Goal: Task Accomplishment & Management: Complete application form

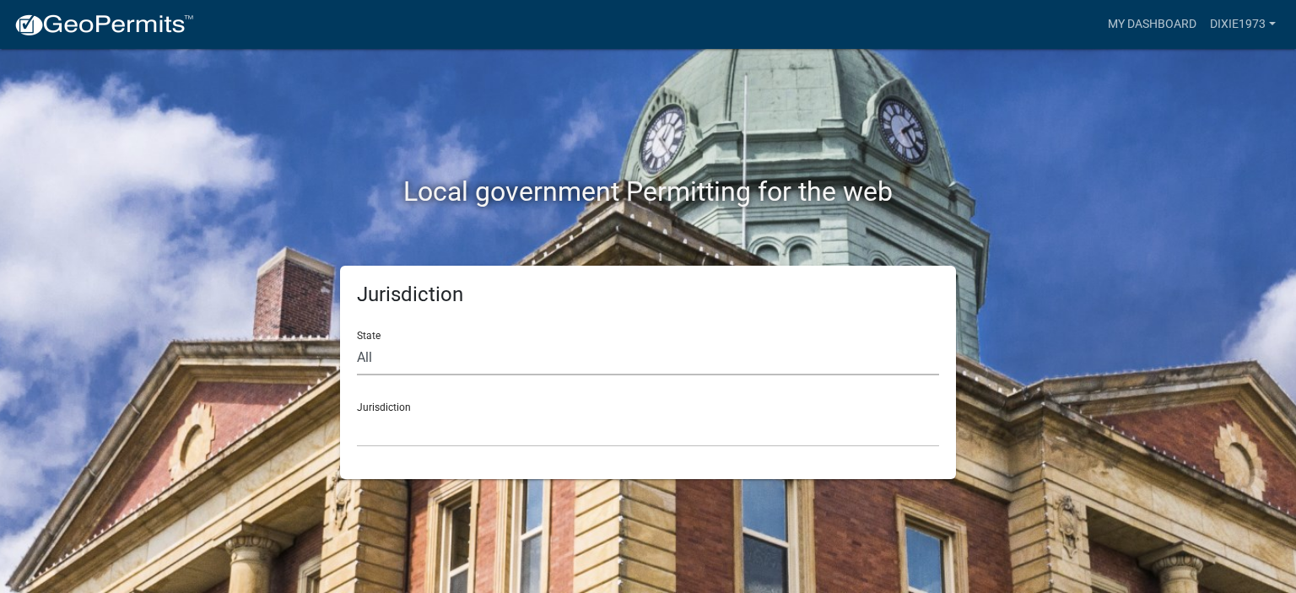
click at [471, 359] on select "All Colorado Georgia Indiana Iowa Kansas Minnesota Ohio South Carolina Wisconsin" at bounding box center [648, 358] width 582 height 35
click at [469, 426] on select "Custer County, Colorado Carroll County, Georgia Cook County, Georgia Crawford C…" at bounding box center [648, 429] width 582 height 35
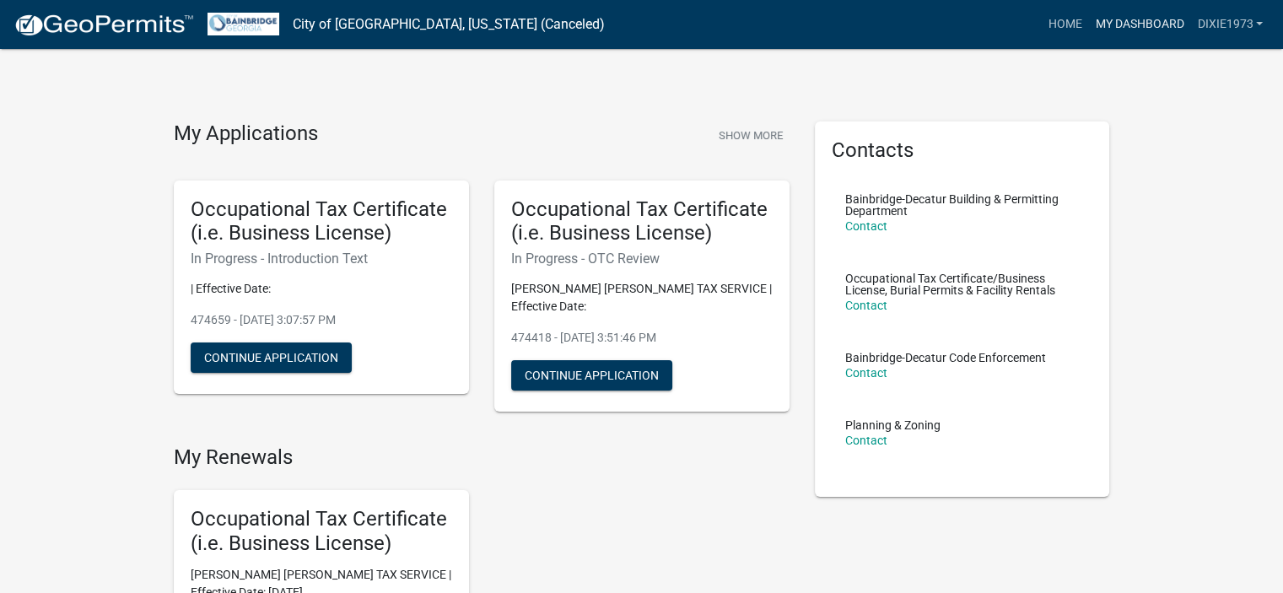
click at [1123, 25] on link "My Dashboard" at bounding box center [1139, 24] width 102 height 32
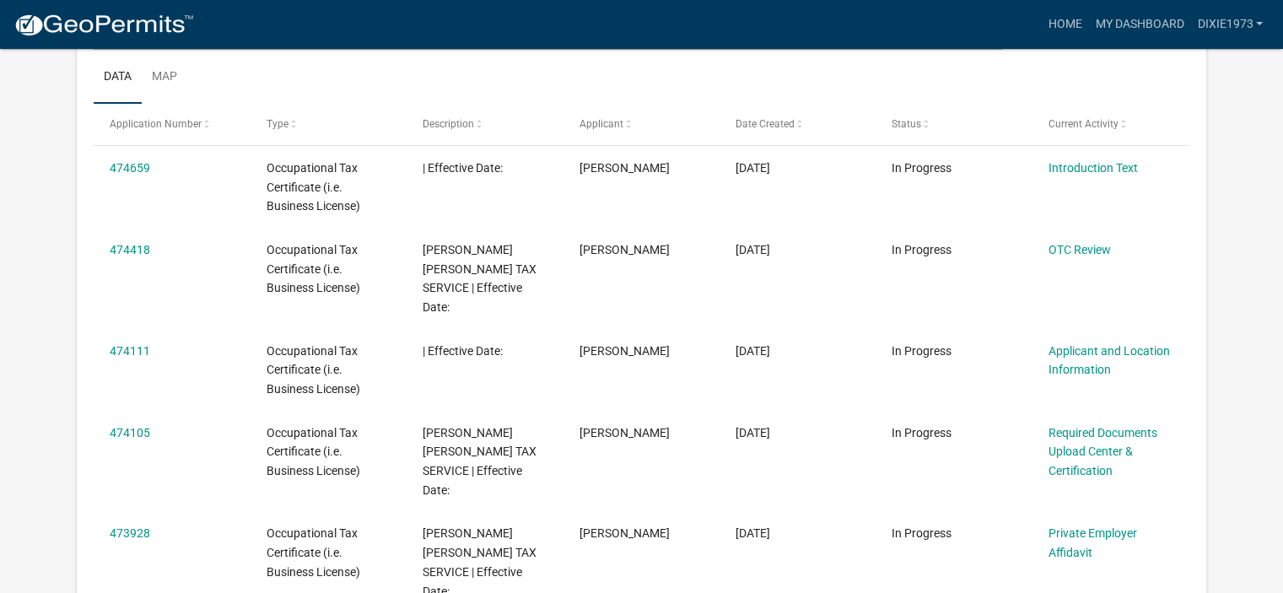
scroll to position [139, 0]
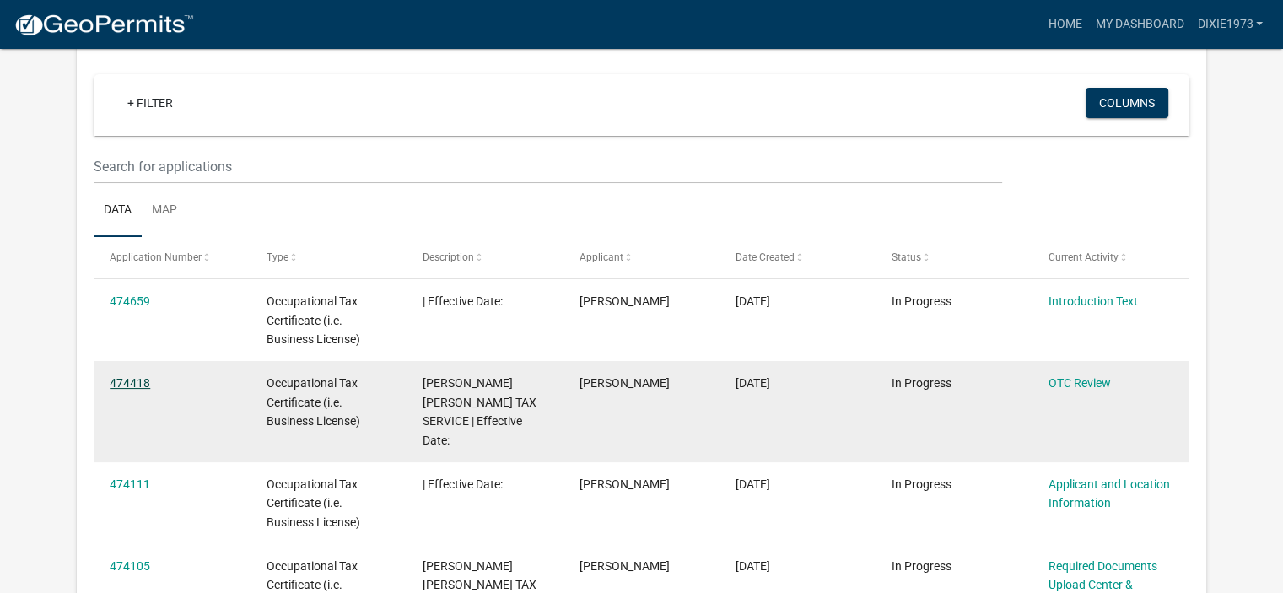
click at [134, 379] on link "474418" at bounding box center [130, 382] width 40 height 13
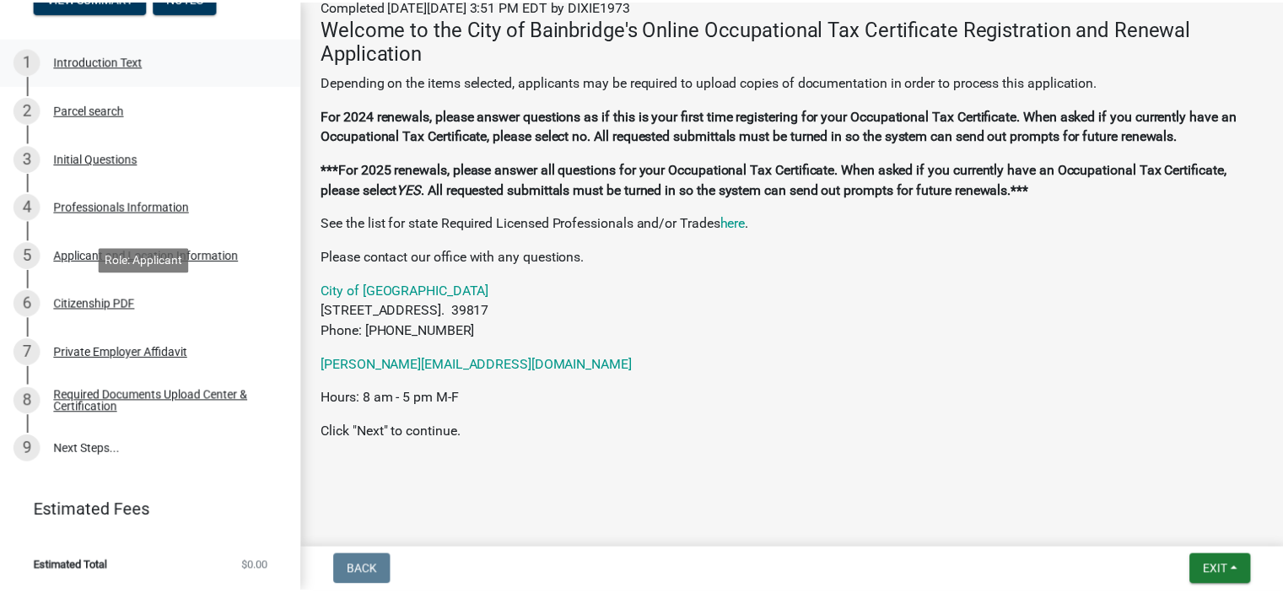
scroll to position [280, 0]
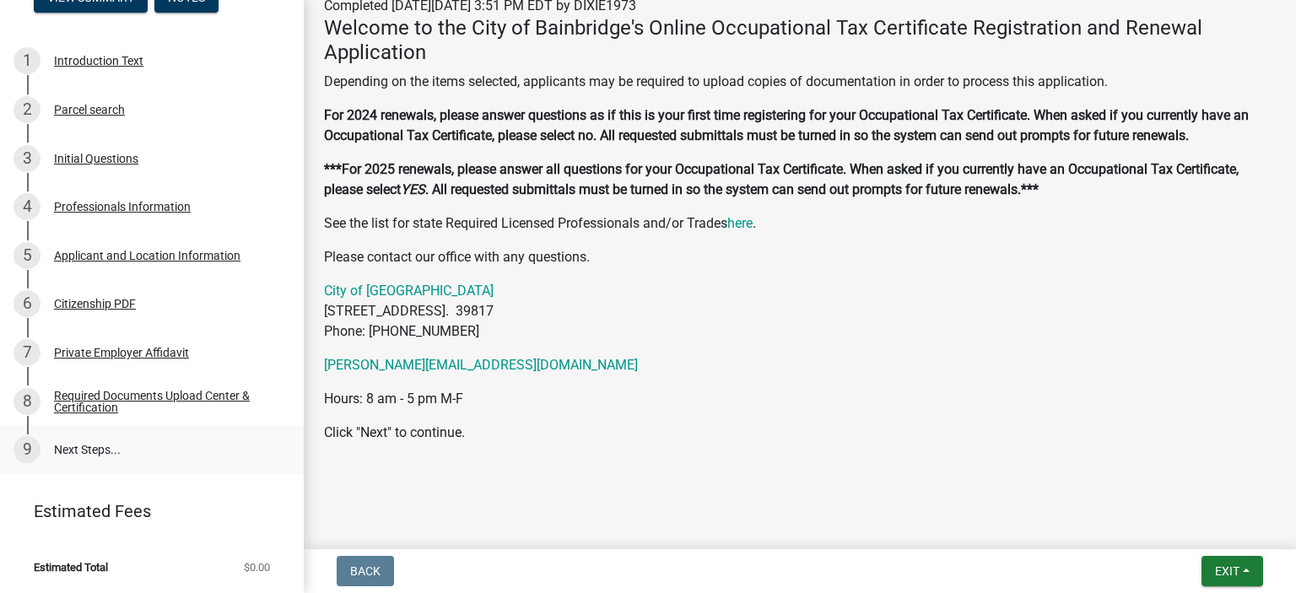
click at [94, 448] on link "9 Next Steps..." at bounding box center [152, 449] width 304 height 49
click at [72, 448] on link "9 Next Steps..." at bounding box center [152, 449] width 304 height 49
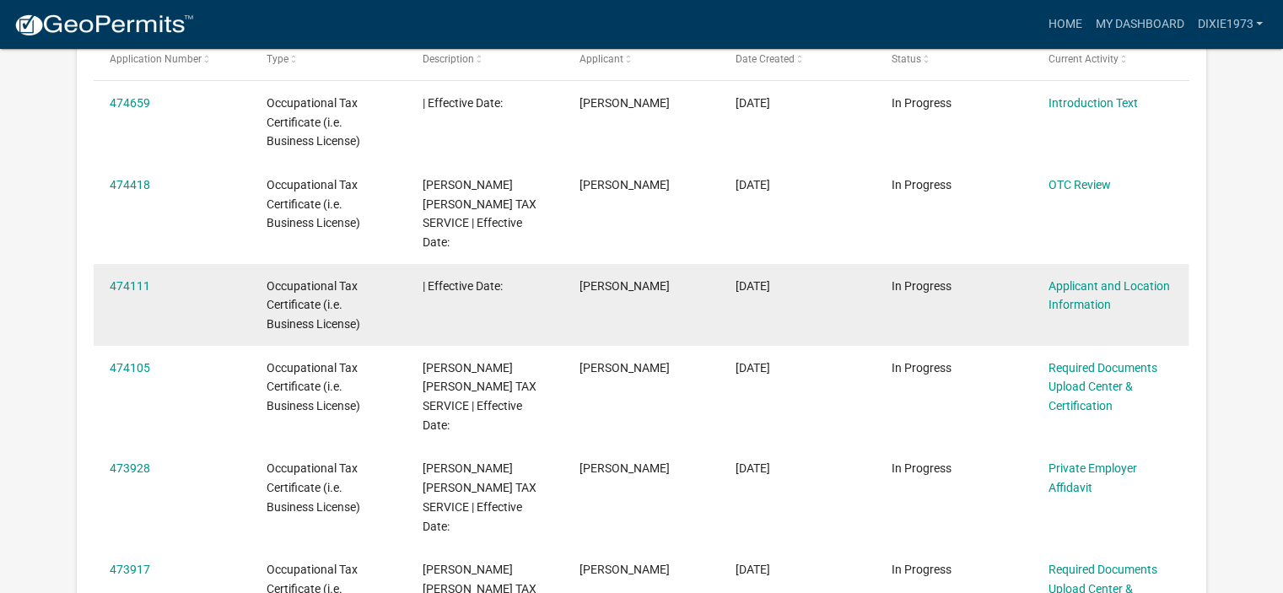
scroll to position [308, 0]
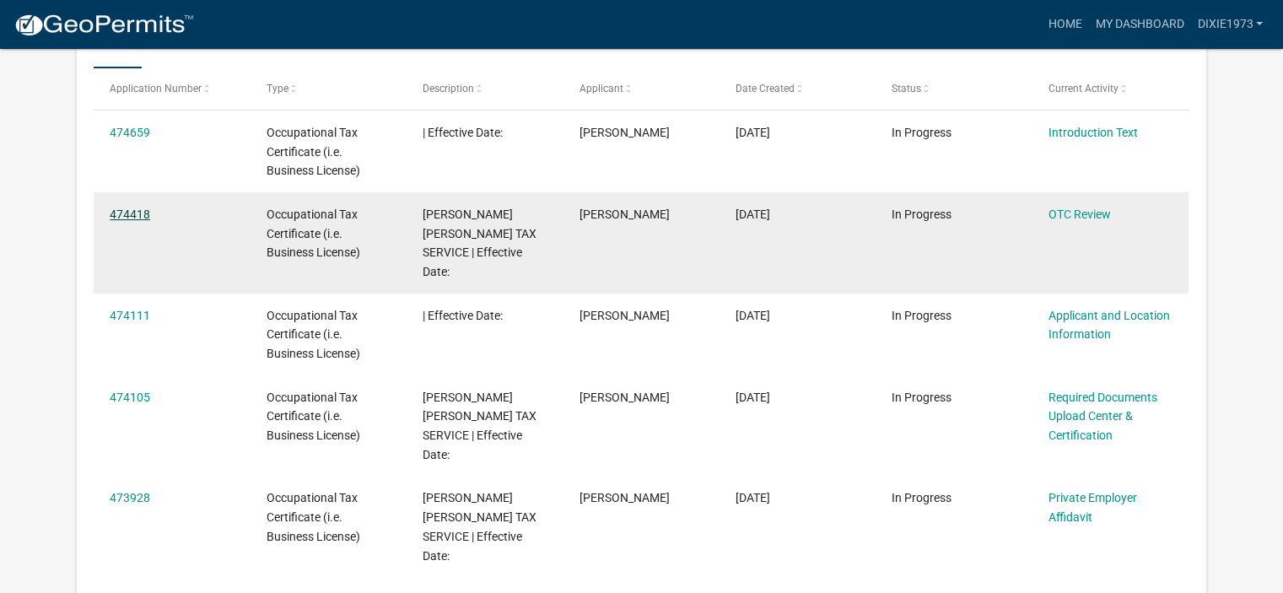
click at [127, 217] on link "474418" at bounding box center [130, 213] width 40 height 13
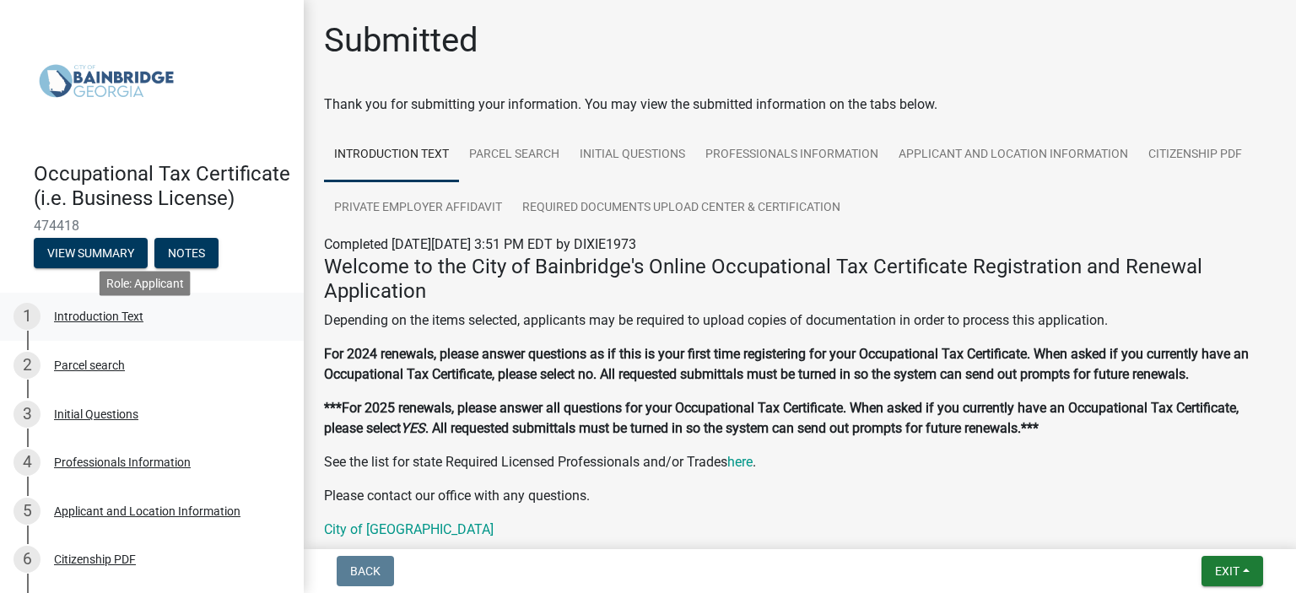
scroll to position [84, 0]
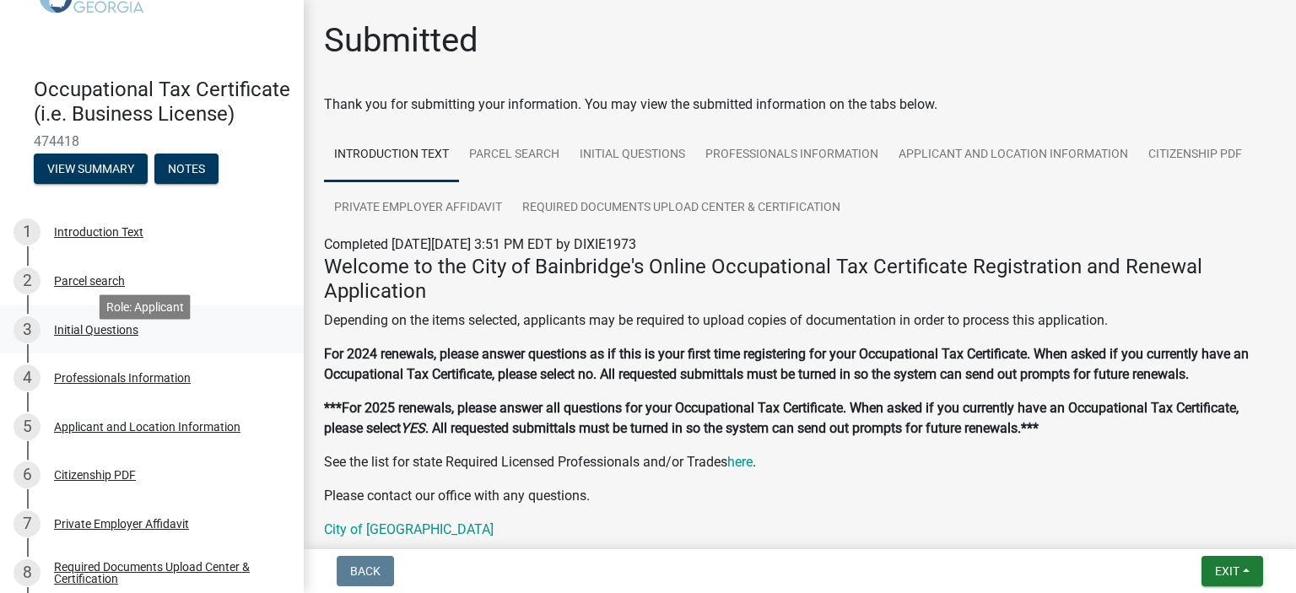
click at [80, 336] on div "Initial Questions" at bounding box center [96, 330] width 84 height 12
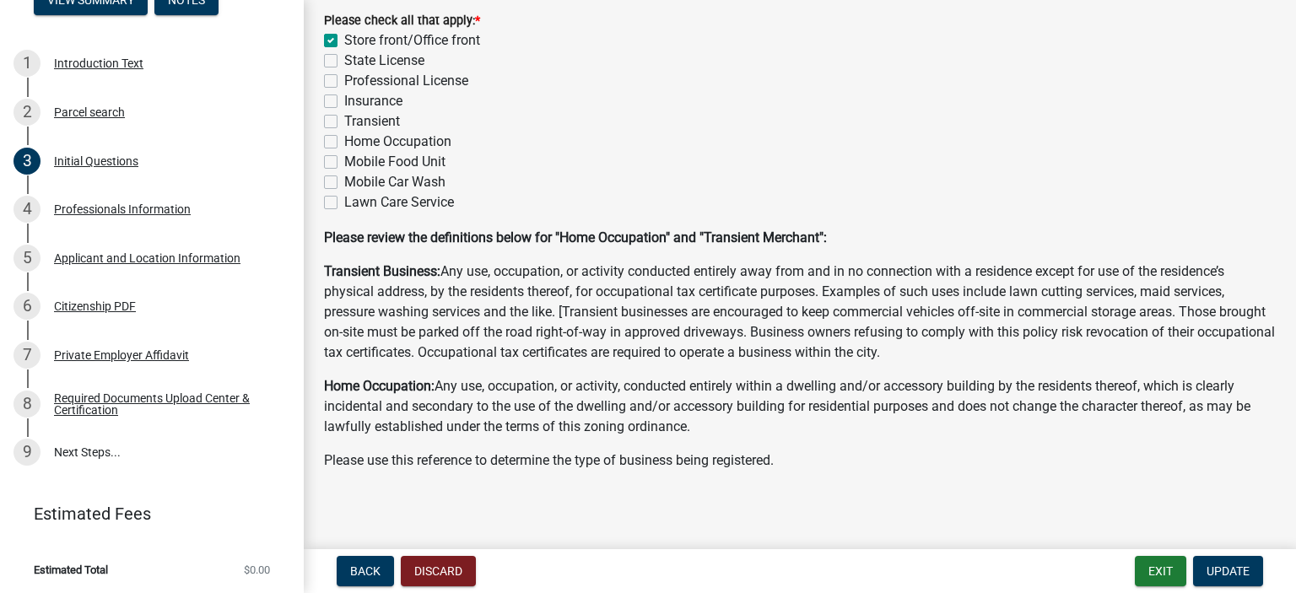
scroll to position [344, 0]
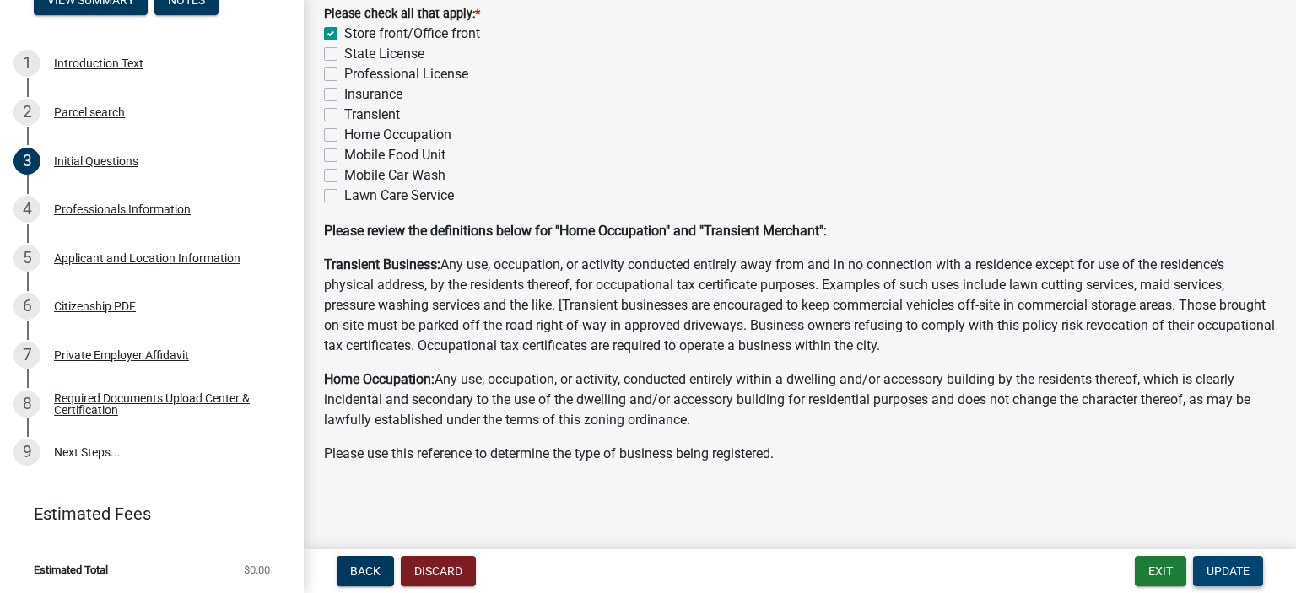
click at [1220, 560] on button "Update" at bounding box center [1228, 571] width 70 height 30
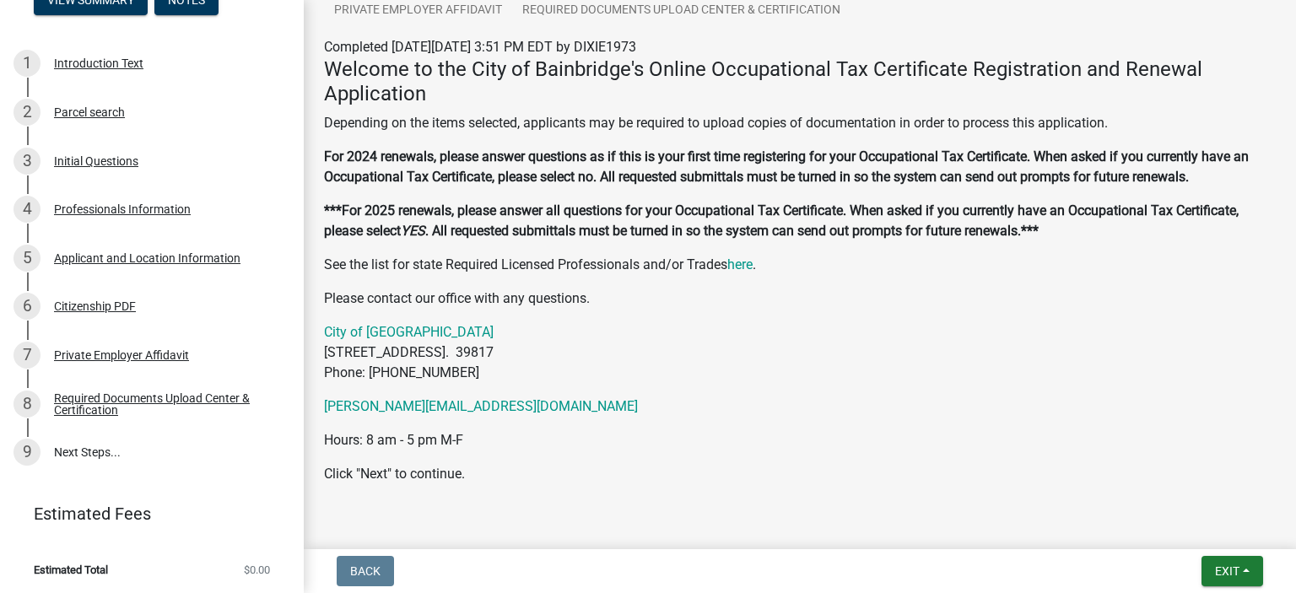
scroll to position [239, 0]
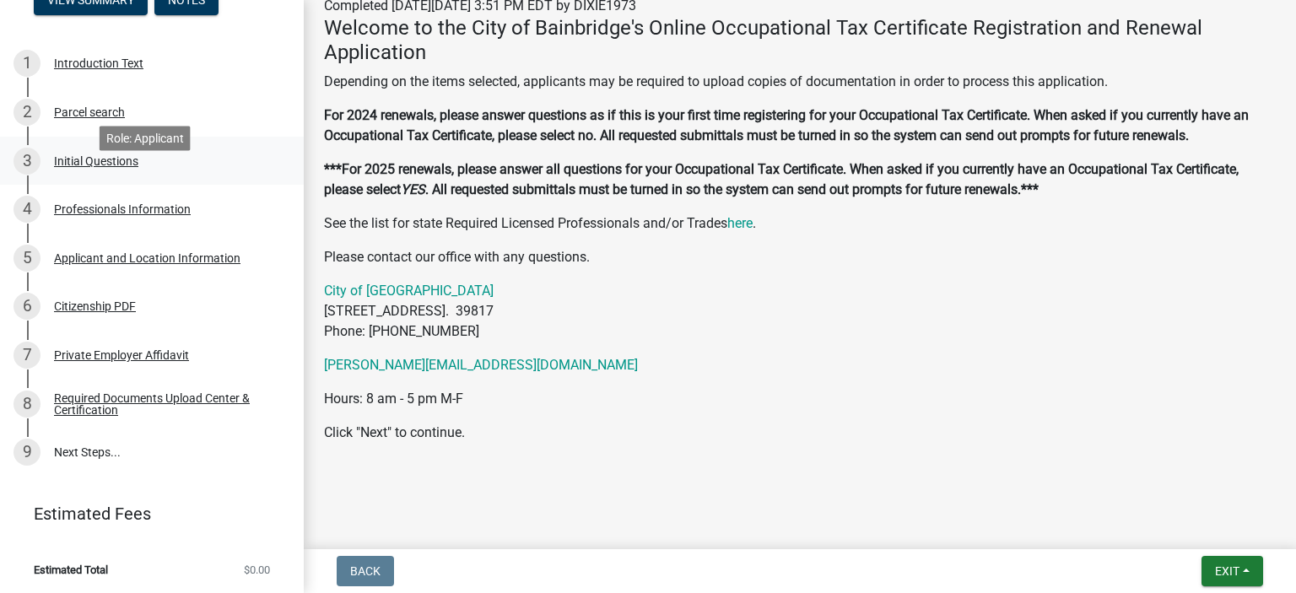
click at [79, 167] on div "Initial Questions" at bounding box center [96, 161] width 84 height 12
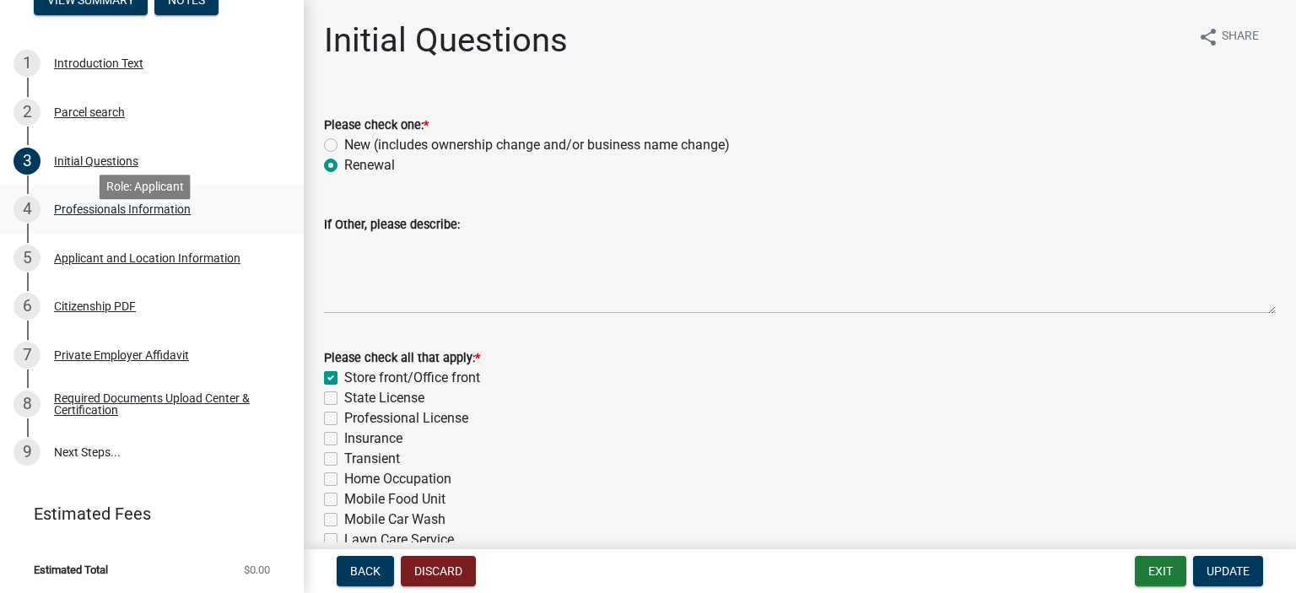
click at [64, 215] on div "Professionals Information" at bounding box center [122, 209] width 137 height 12
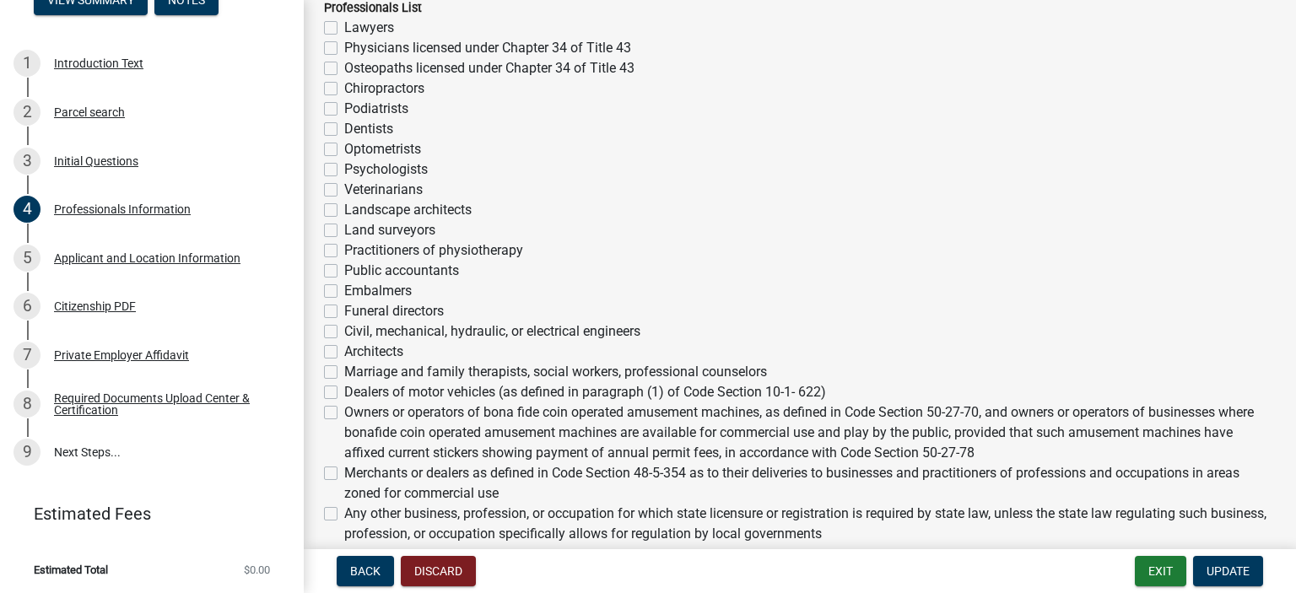
scroll to position [422, 0]
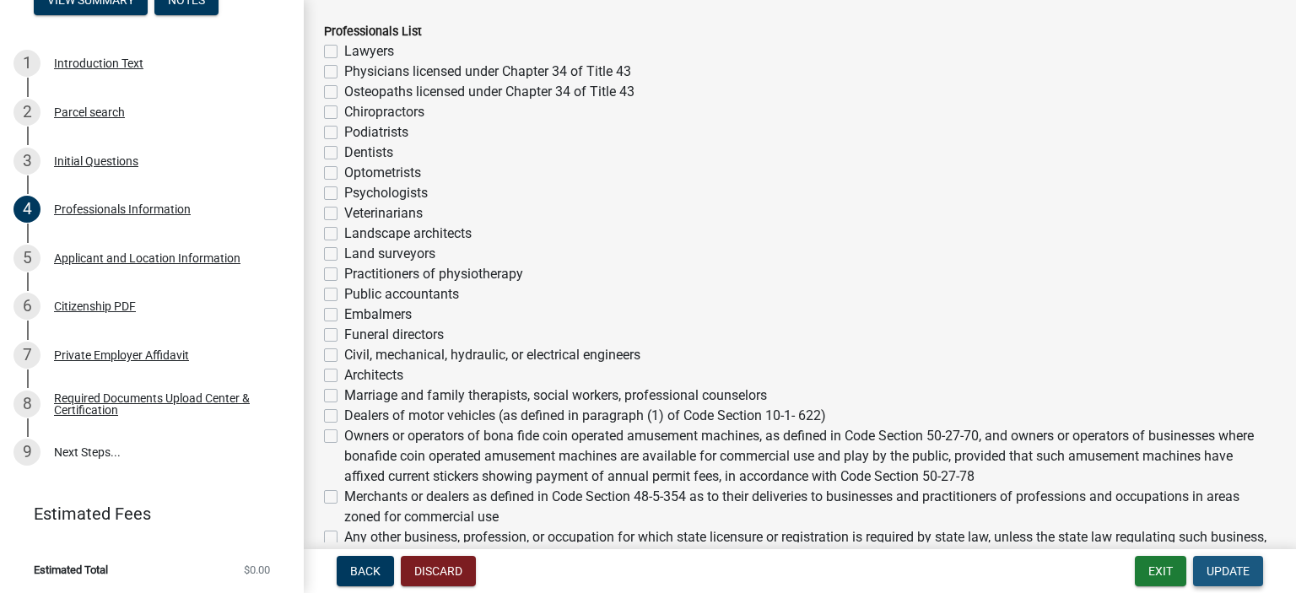
click at [1230, 568] on span "Update" at bounding box center [1227, 570] width 43 height 13
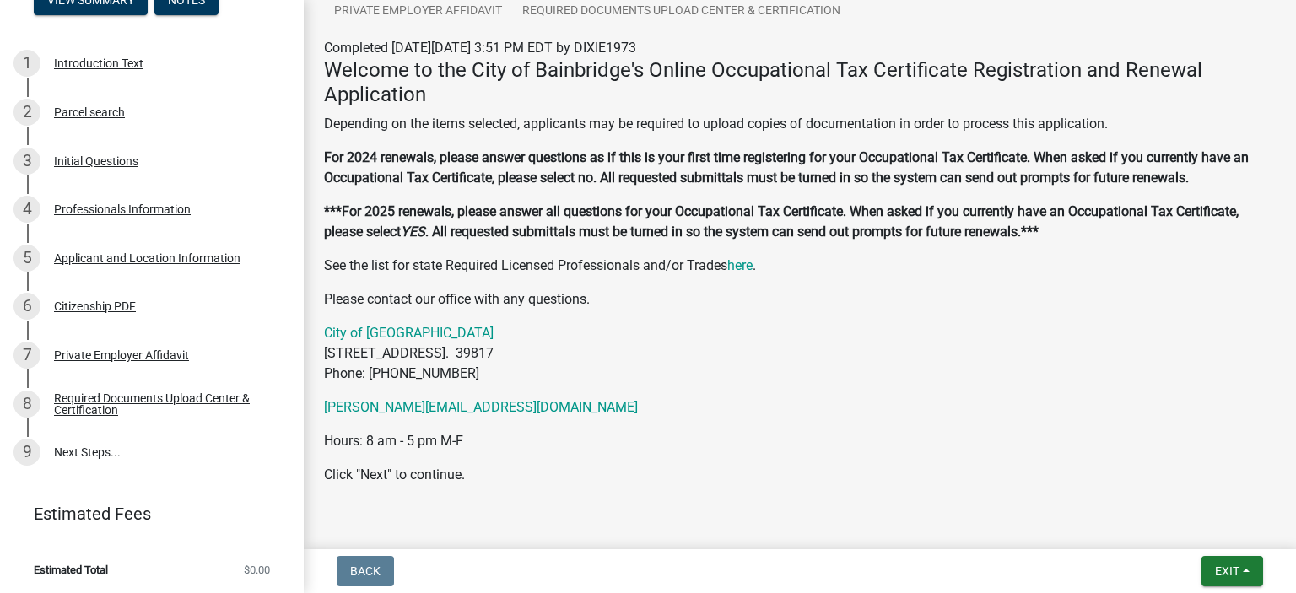
scroll to position [239, 0]
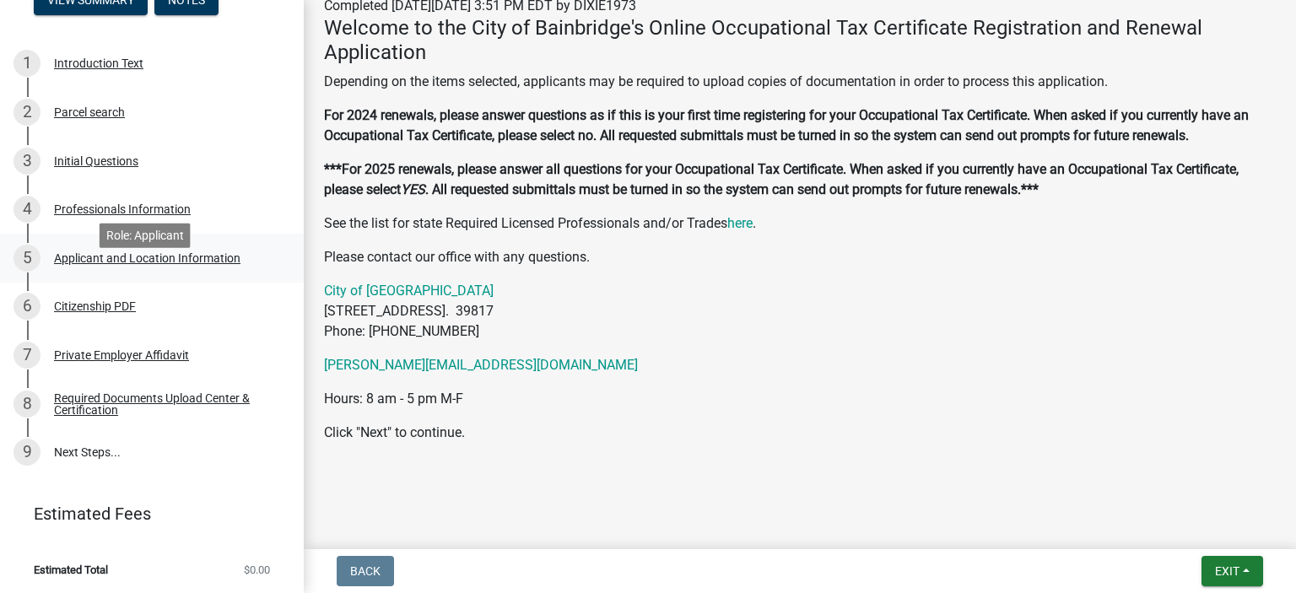
click at [82, 264] on div "Applicant and Location Information" at bounding box center [147, 258] width 186 height 12
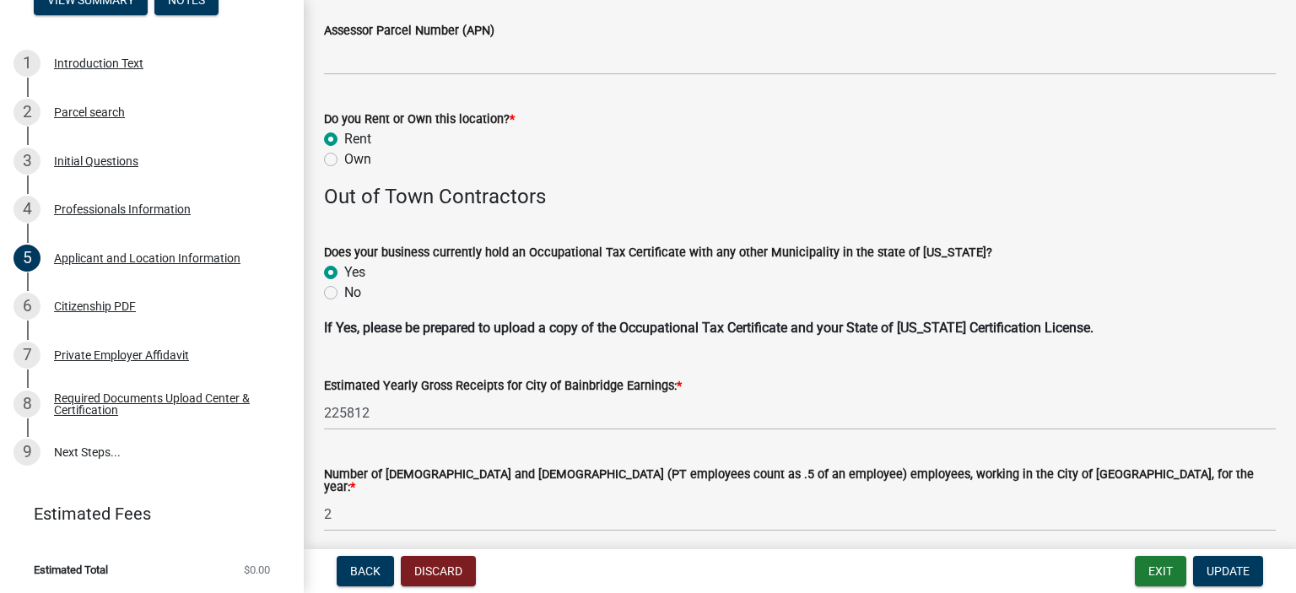
scroll to position [1771, 0]
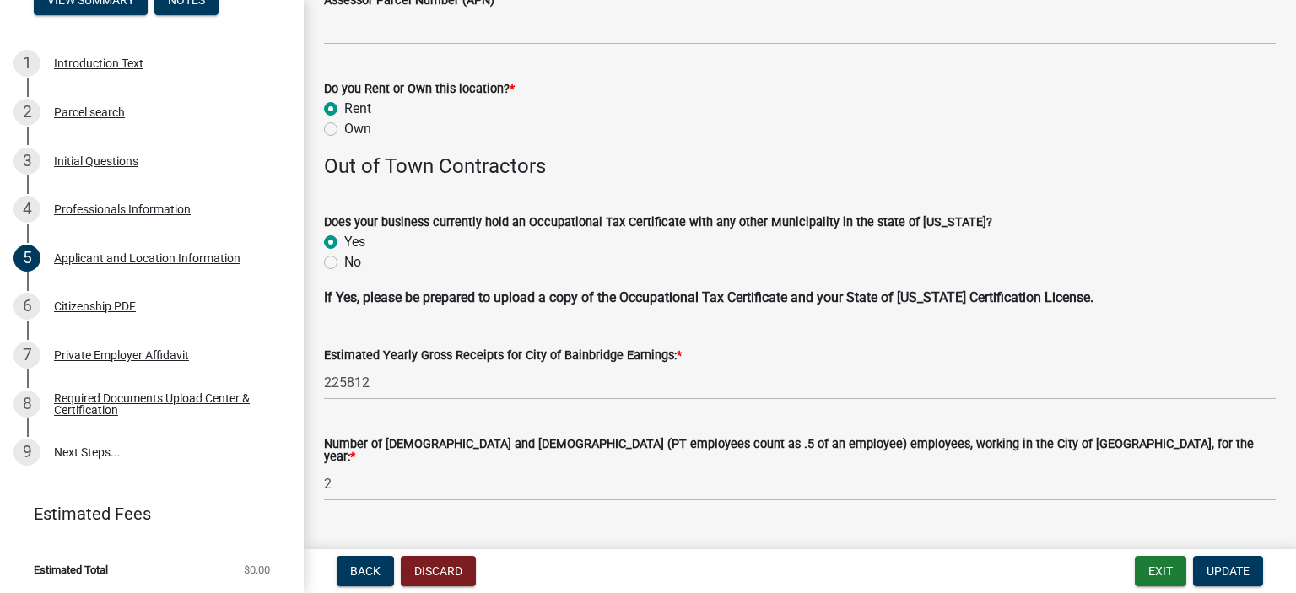
click at [344, 261] on label "No" at bounding box center [352, 262] width 17 height 20
click at [344, 261] on input "No" at bounding box center [349, 257] width 11 height 11
radio input "true"
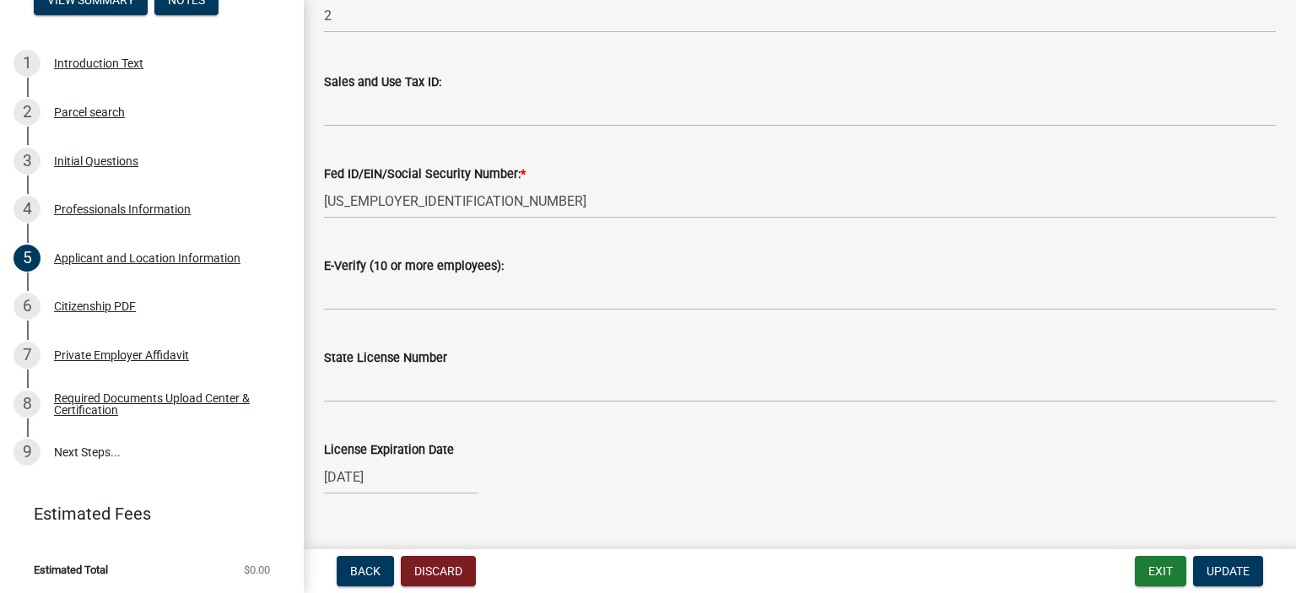
scroll to position [2265, 0]
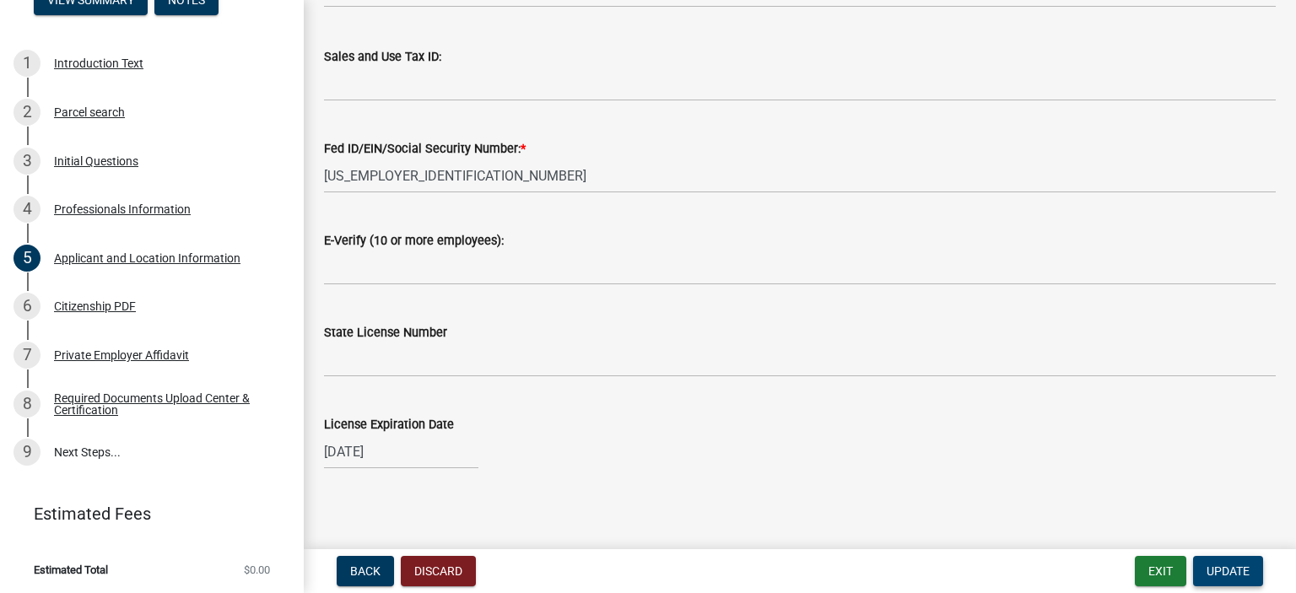
click at [1247, 572] on span "Update" at bounding box center [1227, 570] width 43 height 13
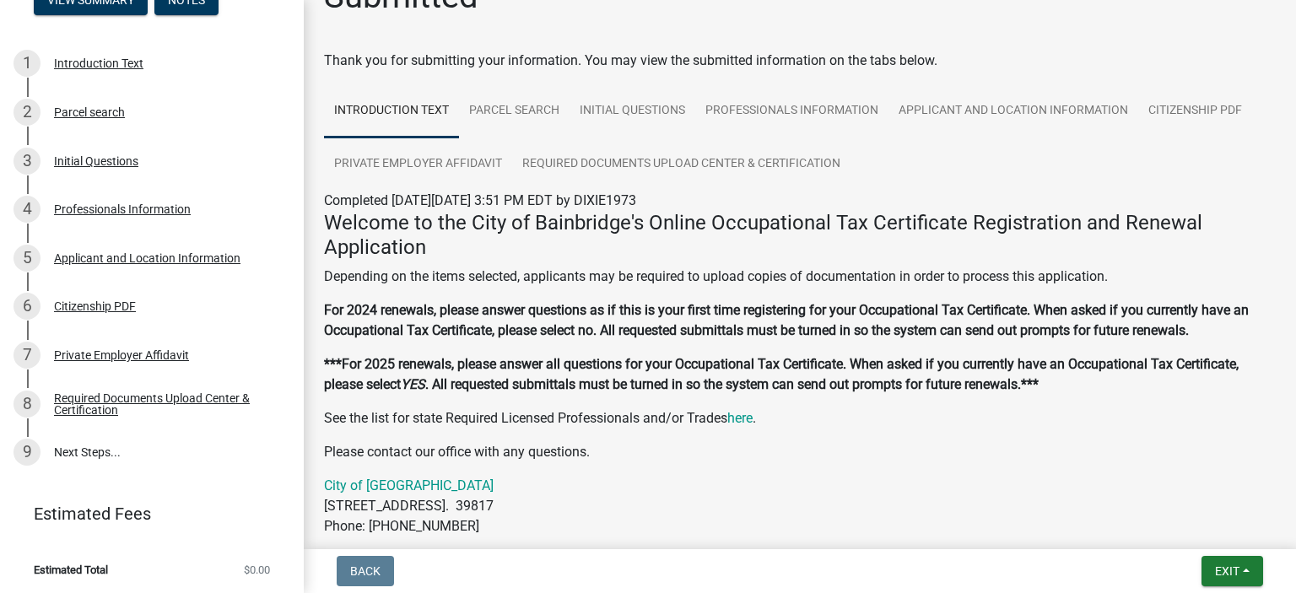
scroll to position [84, 0]
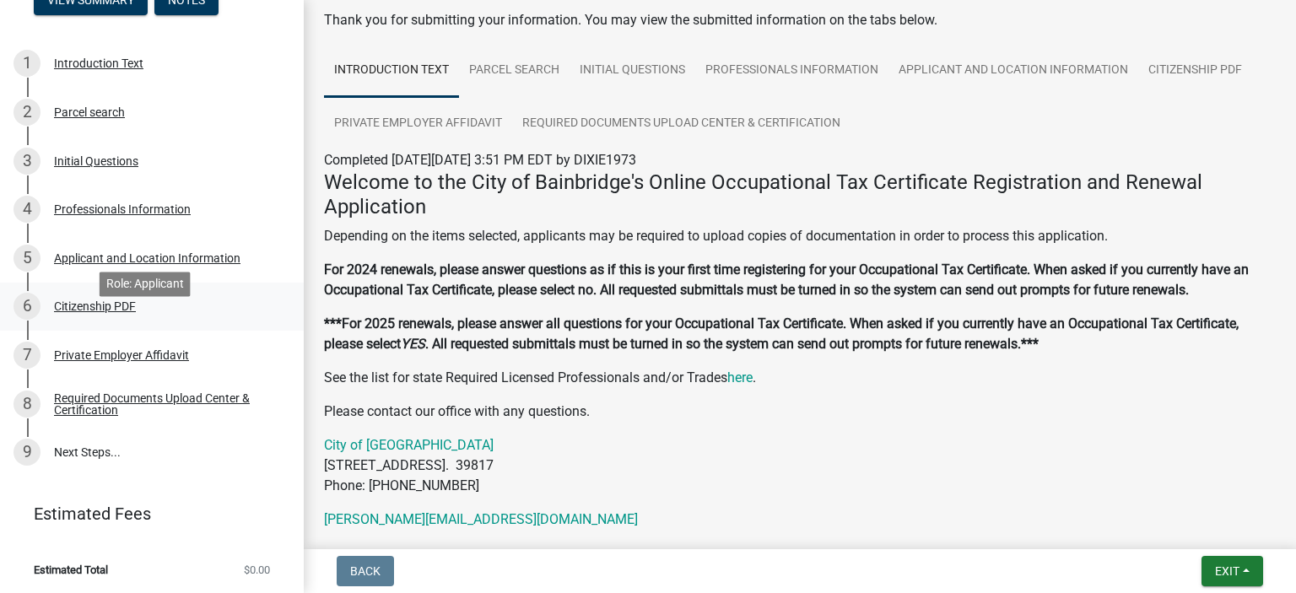
click at [86, 312] on div "Citizenship PDF" at bounding box center [95, 306] width 82 height 12
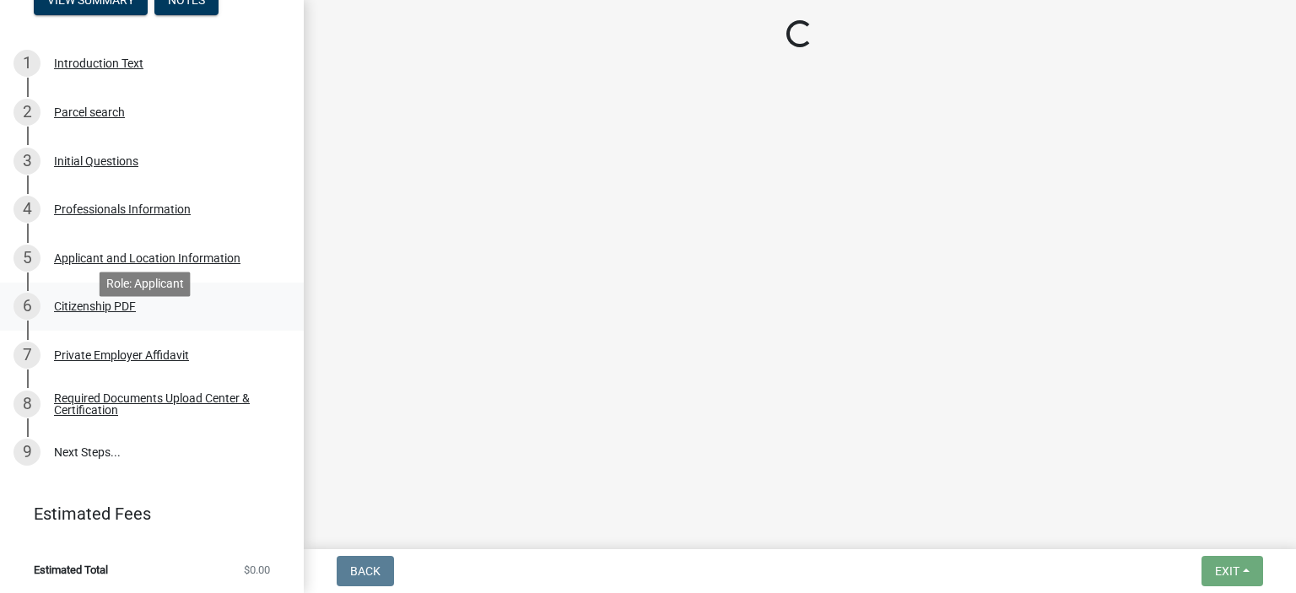
scroll to position [0, 0]
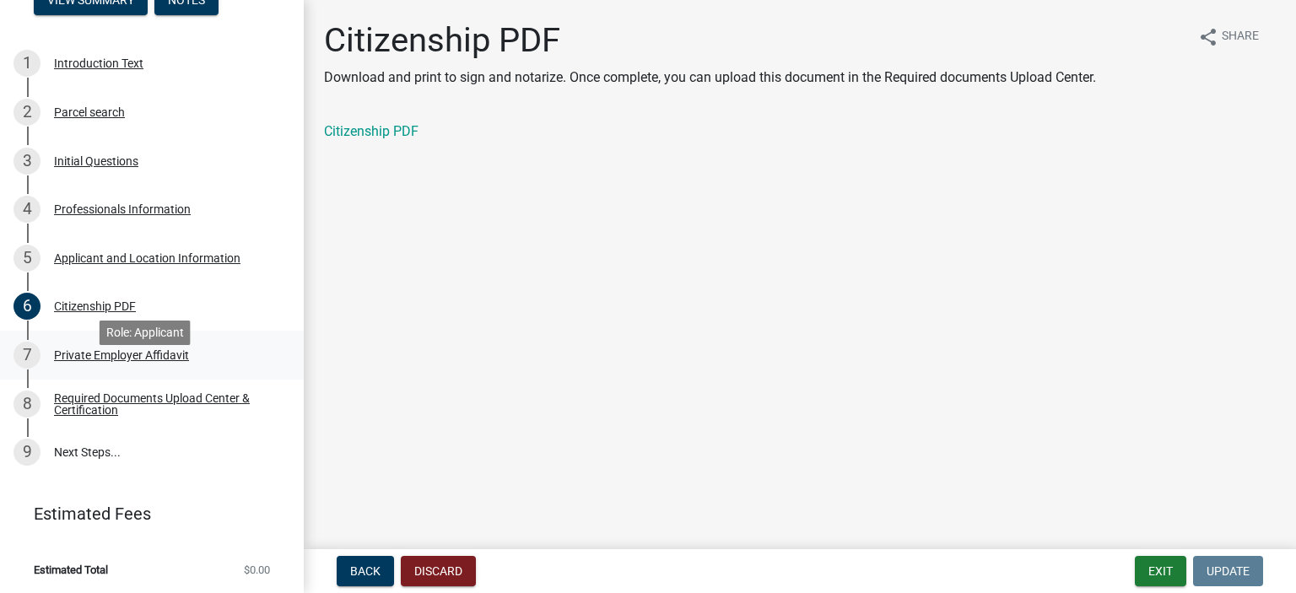
click at [88, 361] on div "Private Employer Affidavit" at bounding box center [121, 355] width 135 height 12
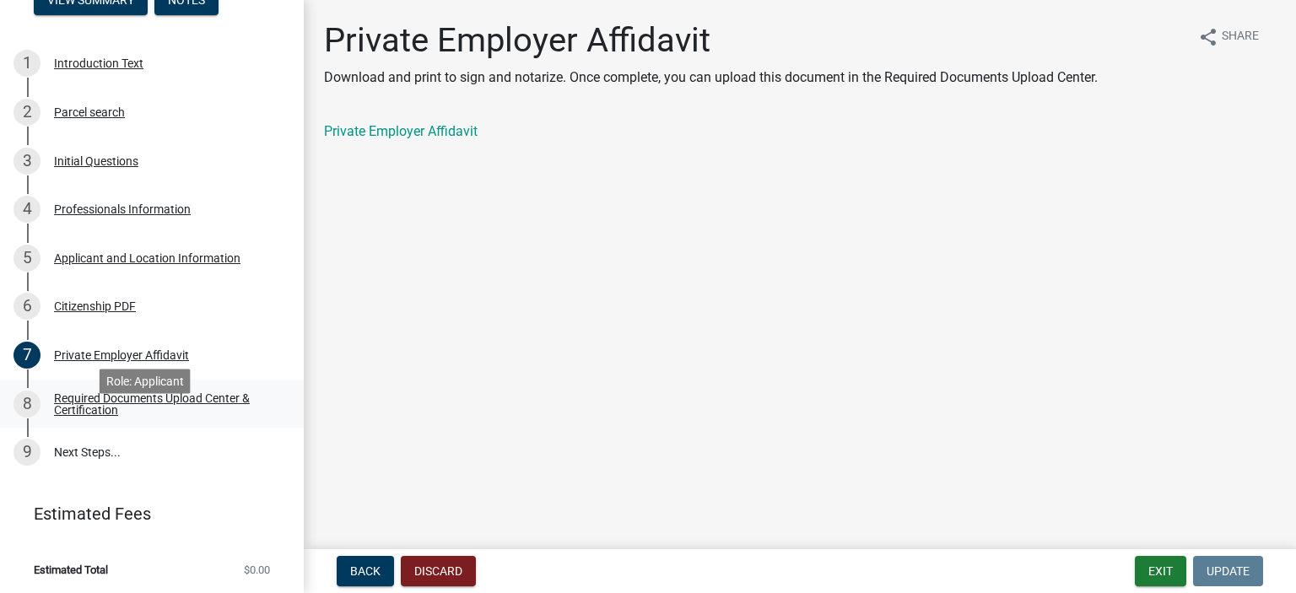
click at [89, 416] on div "Required Documents Upload Center & Certification" at bounding box center [165, 404] width 223 height 24
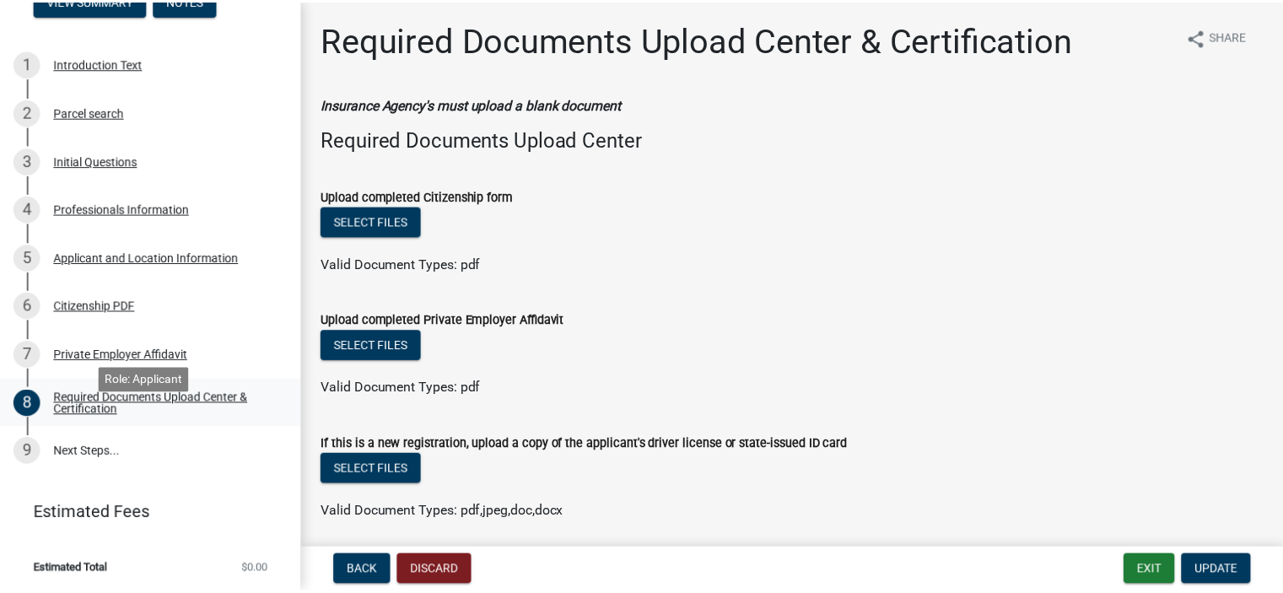
scroll to position [280, 0]
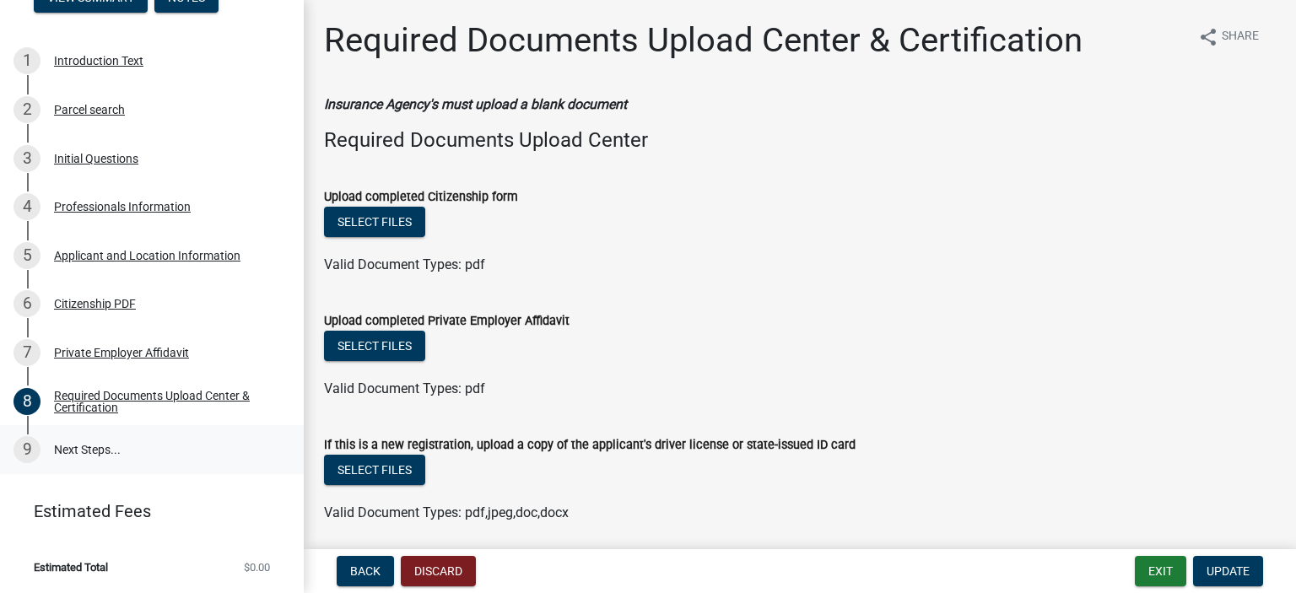
click at [105, 454] on link "9 Next Steps..." at bounding box center [152, 449] width 304 height 49
click at [1229, 568] on span "Update" at bounding box center [1227, 570] width 43 height 13
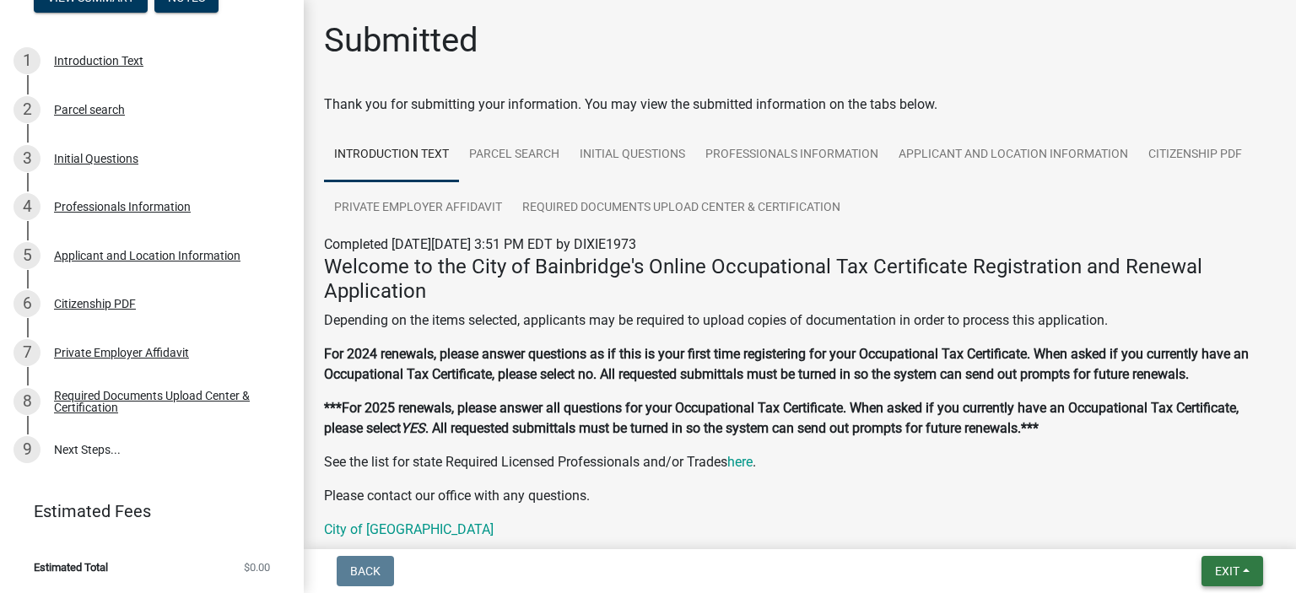
click at [1231, 565] on span "Exit" at bounding box center [1227, 570] width 24 height 13
click at [1172, 532] on button "Save & Exit" at bounding box center [1196, 527] width 135 height 40
